Goal: Information Seeking & Learning: Learn about a topic

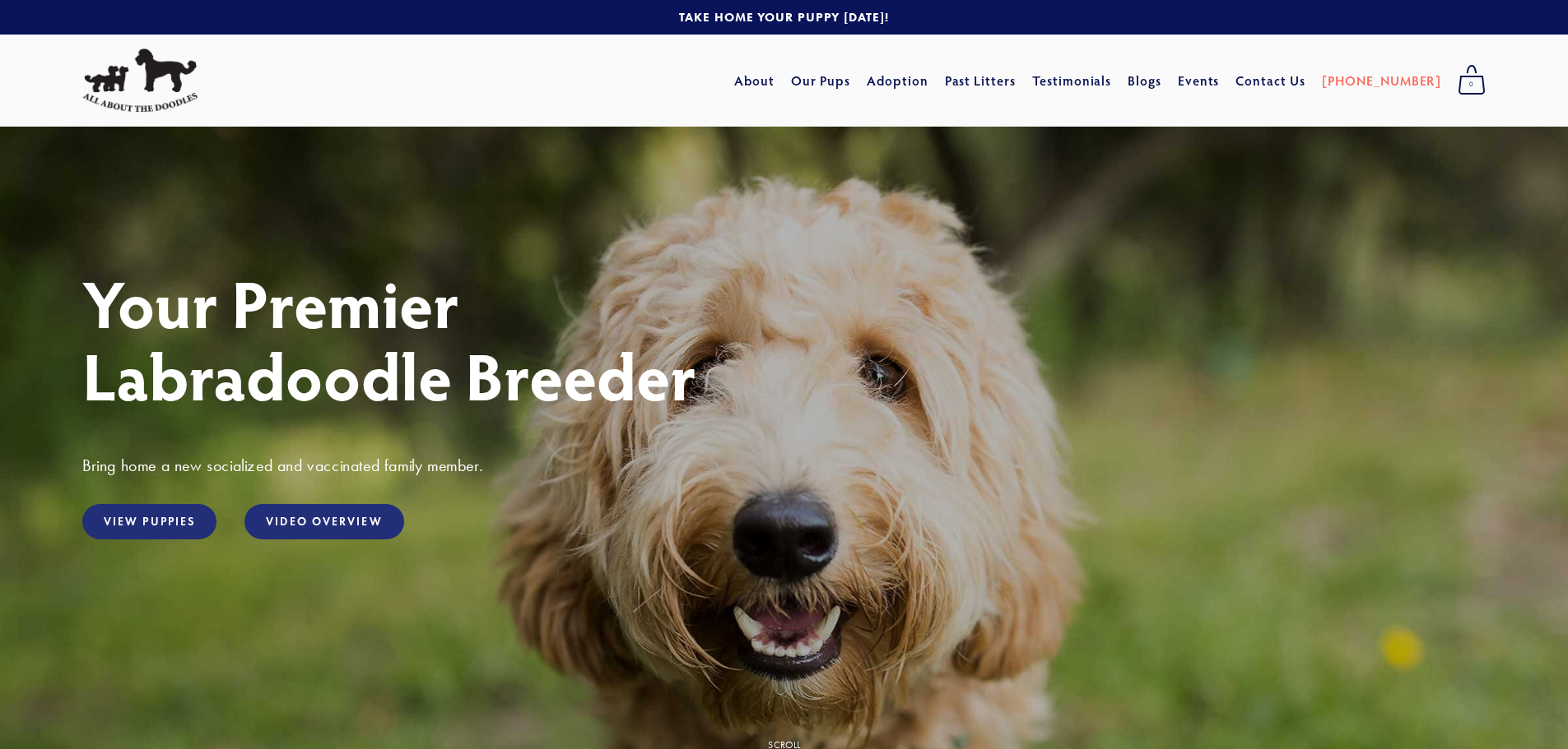
click at [152, 520] on link "View Puppies" at bounding box center [149, 522] width 134 height 35
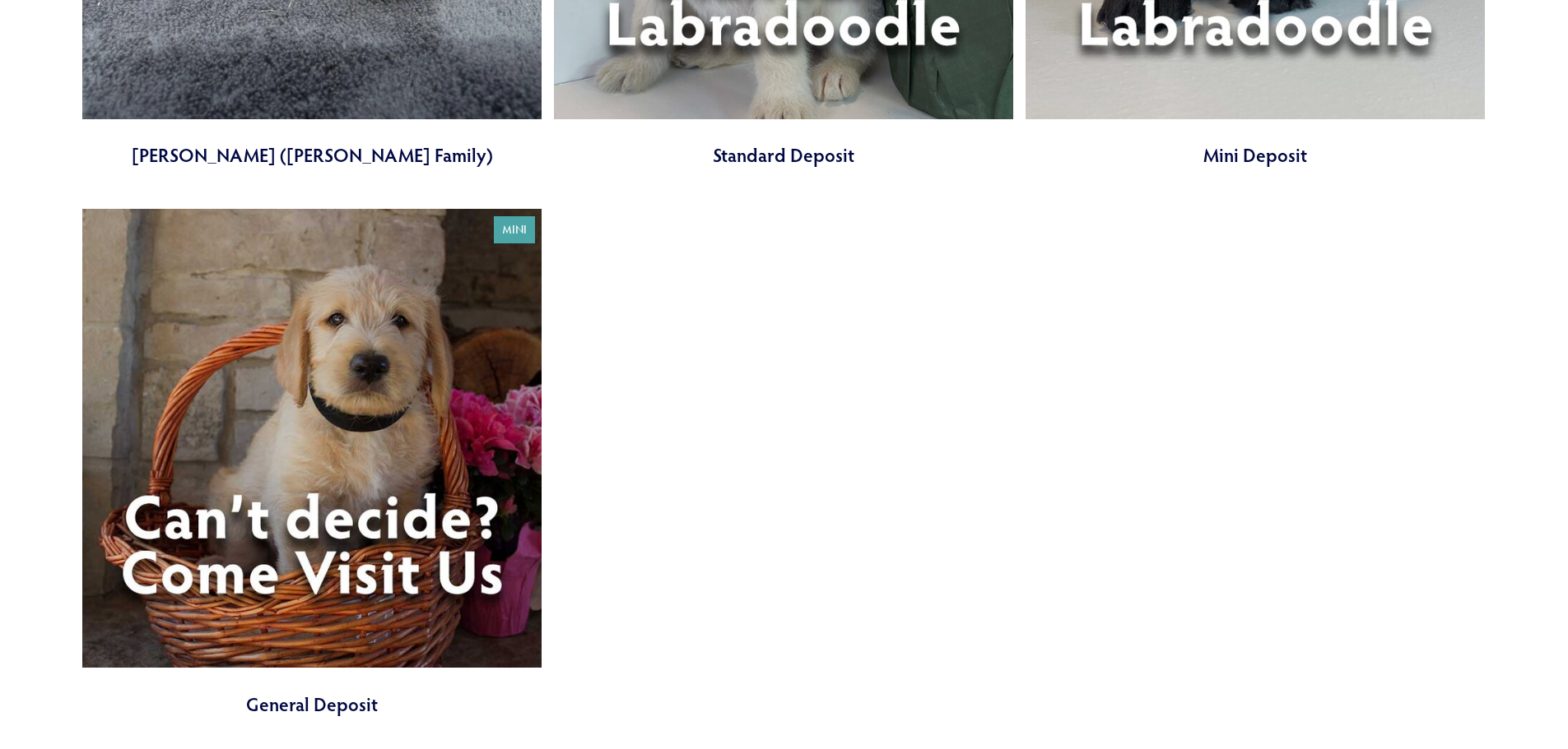
scroll to position [7321, 0]
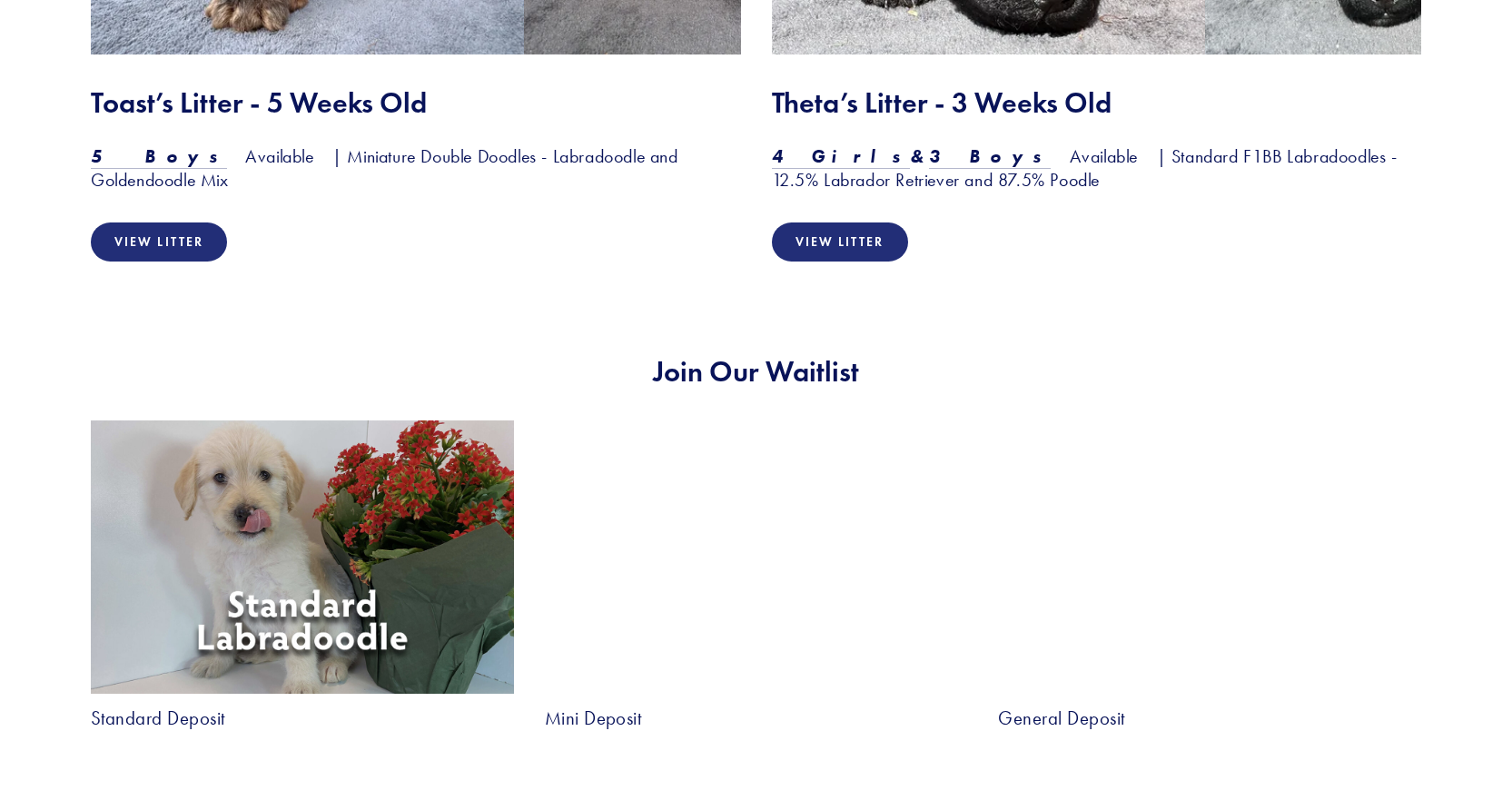
scroll to position [2454, 0]
